Goal: Navigation & Orientation: Find specific page/section

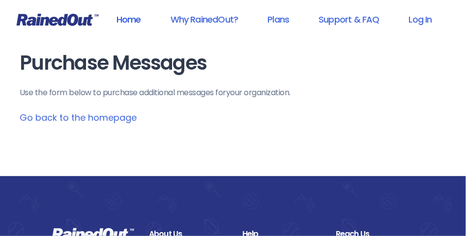
click at [123, 16] on link "Home" at bounding box center [129, 19] width 50 height 22
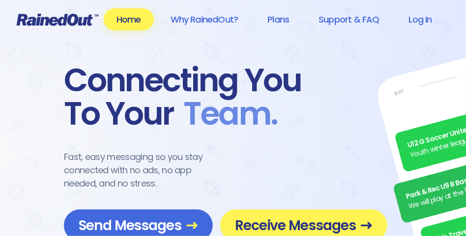
click at [123, 16] on link "Home" at bounding box center [129, 19] width 50 height 22
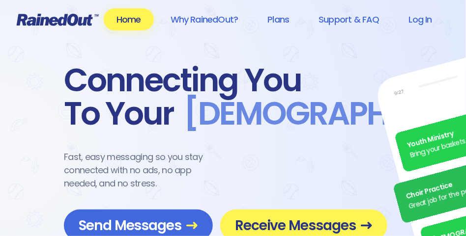
click at [123, 16] on link "Home" at bounding box center [129, 19] width 50 height 22
click at [193, 14] on link "Why RainedOut?" at bounding box center [204, 19] width 93 height 22
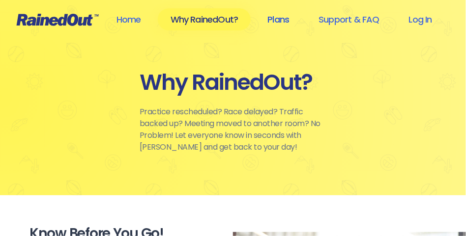
click at [283, 17] on link "Plans" at bounding box center [278, 19] width 47 height 22
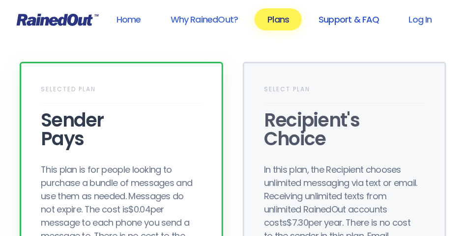
click at [339, 14] on link "Support & FAQ" at bounding box center [349, 19] width 86 height 22
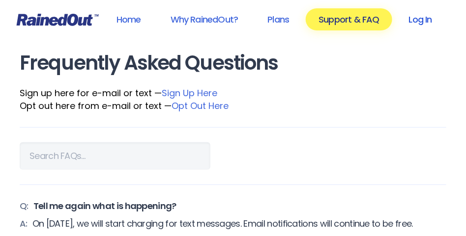
click at [421, 16] on link "Log In" at bounding box center [420, 19] width 49 height 22
